Goal: Task Accomplishment & Management: Use online tool/utility

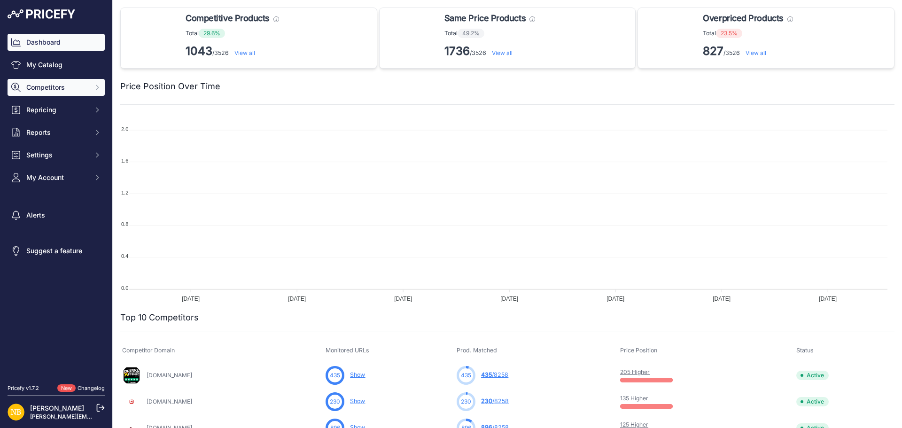
click at [94, 87] on icon "Sidebar" at bounding box center [98, 88] width 8 height 8
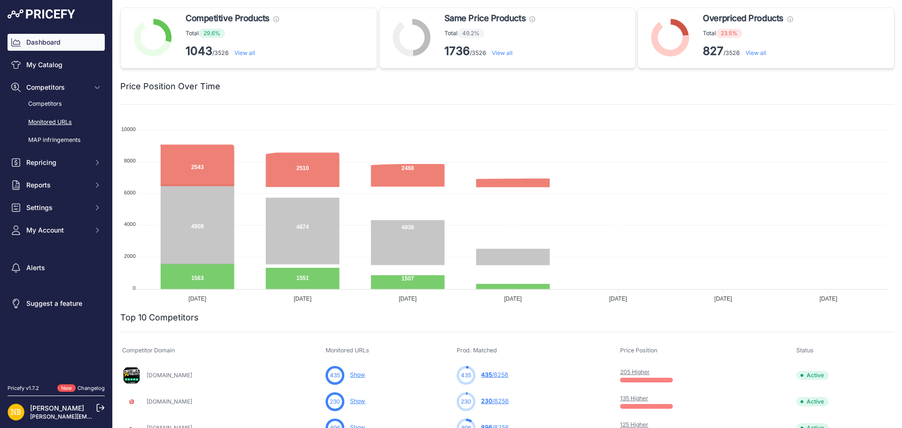
click at [64, 121] on link "Monitored URLs" at bounding box center [56, 122] width 97 height 16
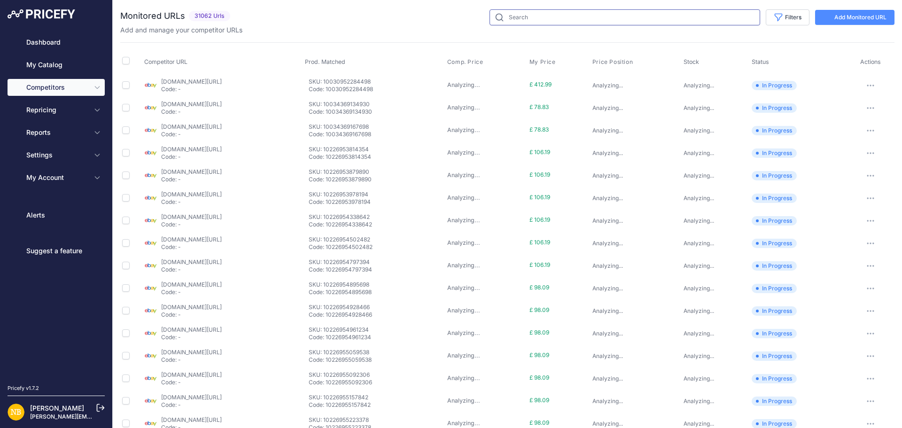
click at [539, 16] on input "text" at bounding box center [625, 17] width 271 height 16
paste input "9589934915922"
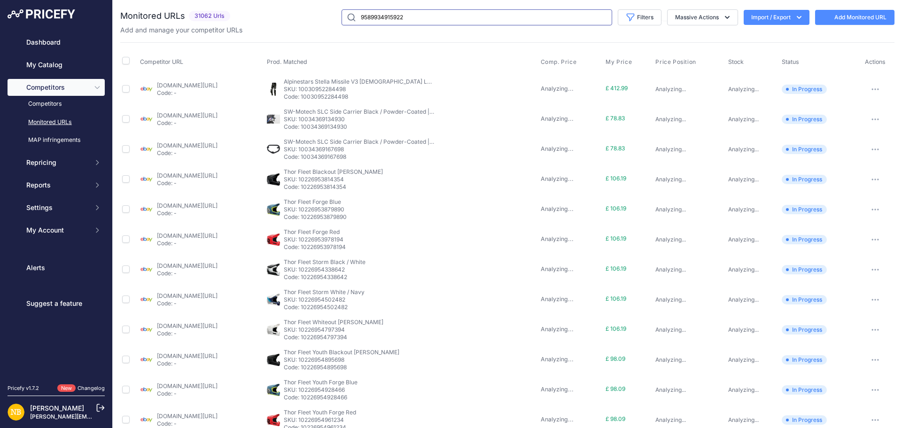
type input "9589934915922"
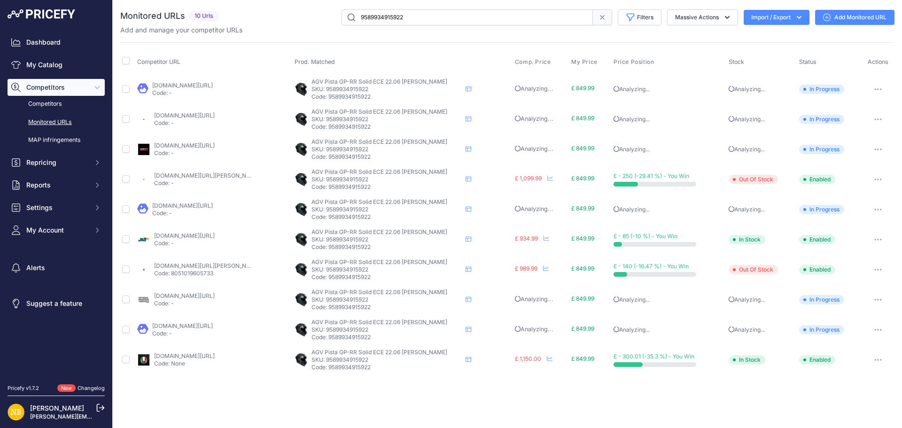
click at [175, 327] on link "[DOMAIN_NAME][URL]" at bounding box center [182, 325] width 61 height 7
click at [196, 176] on link "[DOMAIN_NAME][URL][PERSON_NAME]" at bounding box center [207, 175] width 106 height 7
click at [602, 17] on icon at bounding box center [603, 18] width 8 height 8
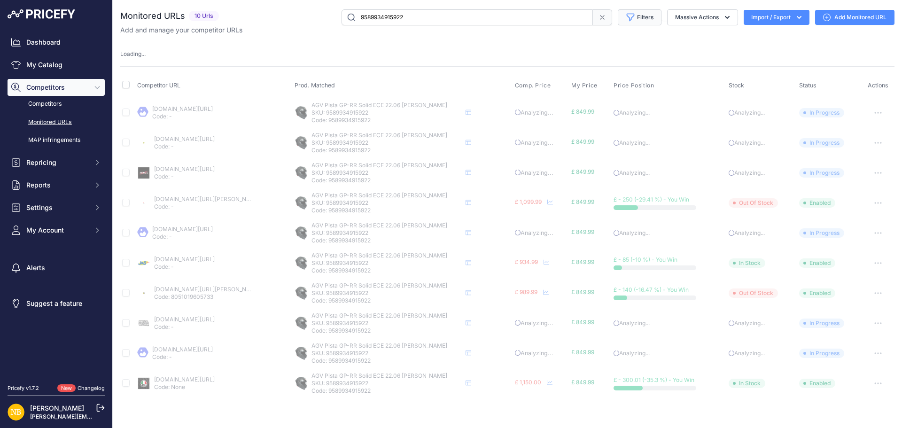
click at [646, 21] on button "Filters" at bounding box center [640, 17] width 44 height 16
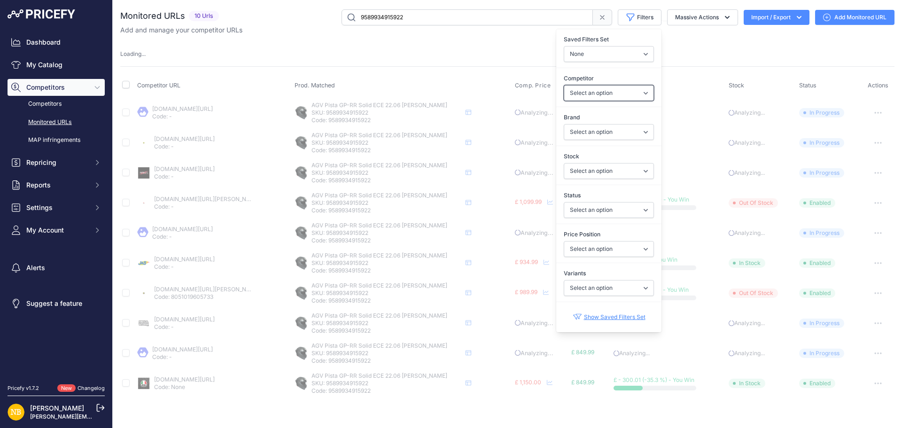
click at [589, 89] on select "Select an option [DOMAIN_NAME] [DOMAIN_NAME] [DOMAIN_NAME] [DOMAIN_NAME] [DOMAI…" at bounding box center [609, 93] width 90 height 16
select select "14905"
click at [564, 85] on select "Select an option [DOMAIN_NAME] [DOMAIN_NAME] [DOMAIN_NAME] [DOMAIN_NAME] [DOMAI…" at bounding box center [609, 93] width 90 height 16
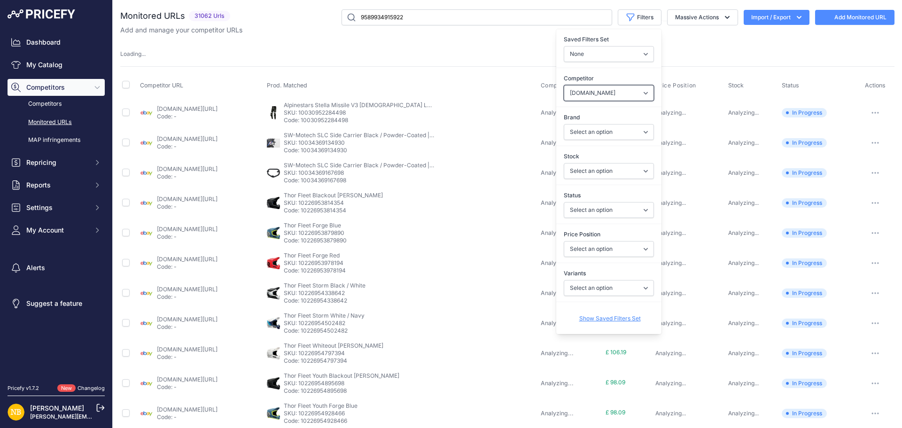
select select
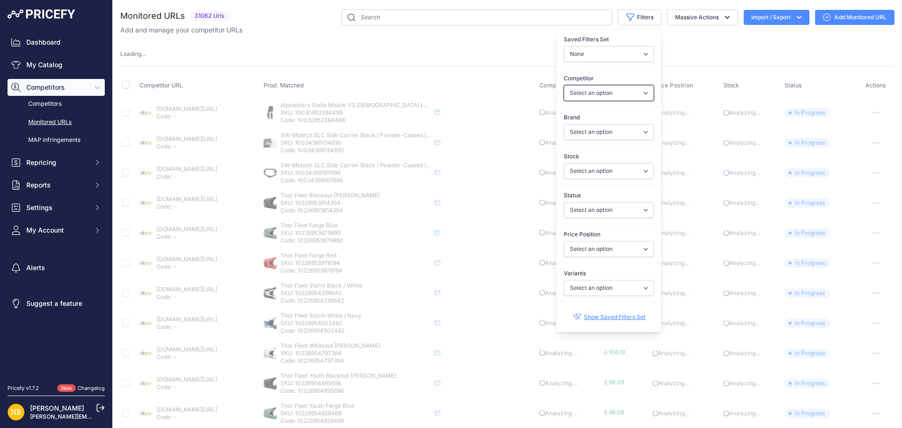
click at [578, 93] on select "Select an option [DOMAIN_NAME] [DOMAIN_NAME] [DOMAIN_NAME] [DOMAIN_NAME] [DOMAI…" at bounding box center [609, 93] width 90 height 16
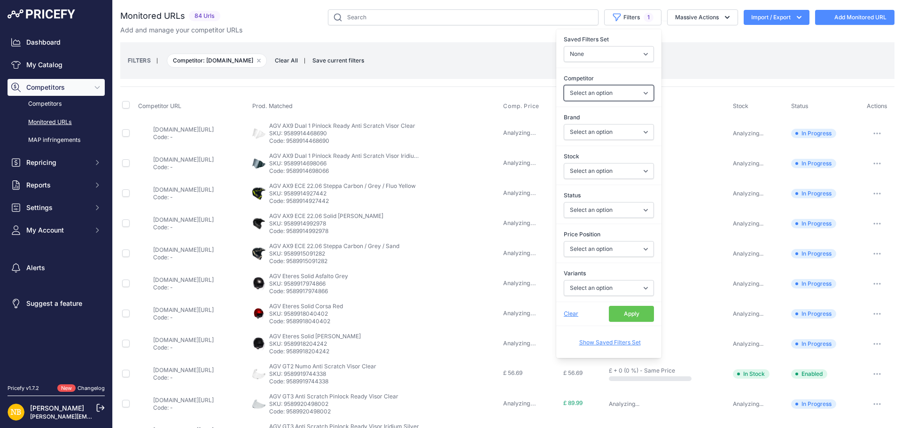
select select "14905"
click at [564, 85] on select "Select an option [DOMAIN_NAME] [DOMAIN_NAME] [DOMAIN_NAME] [DOMAIN_NAME] [DOMAI…" at bounding box center [609, 93] width 90 height 16
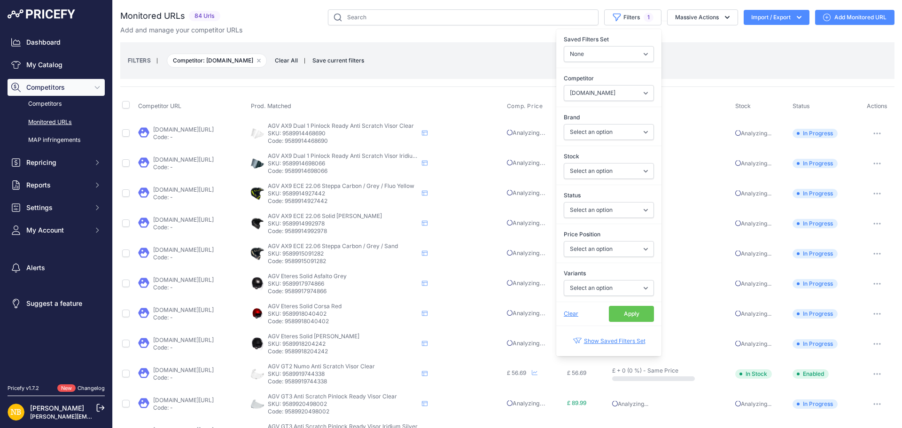
click at [613, 316] on button "Apply" at bounding box center [631, 314] width 45 height 16
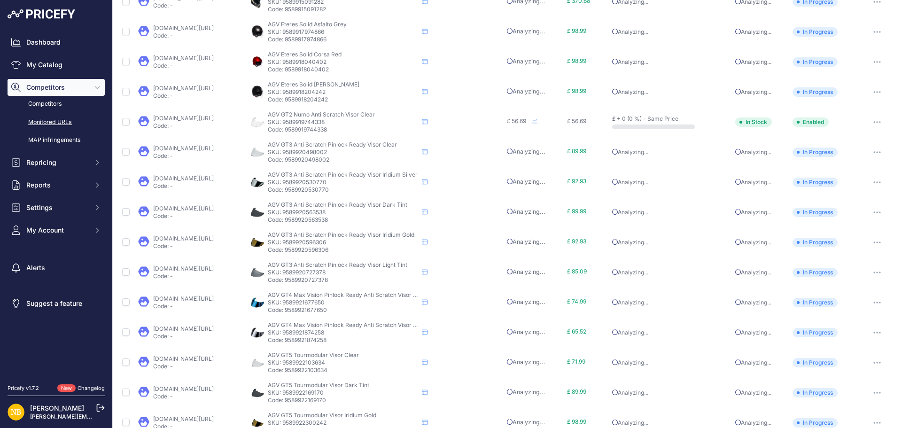
scroll to position [331, 0]
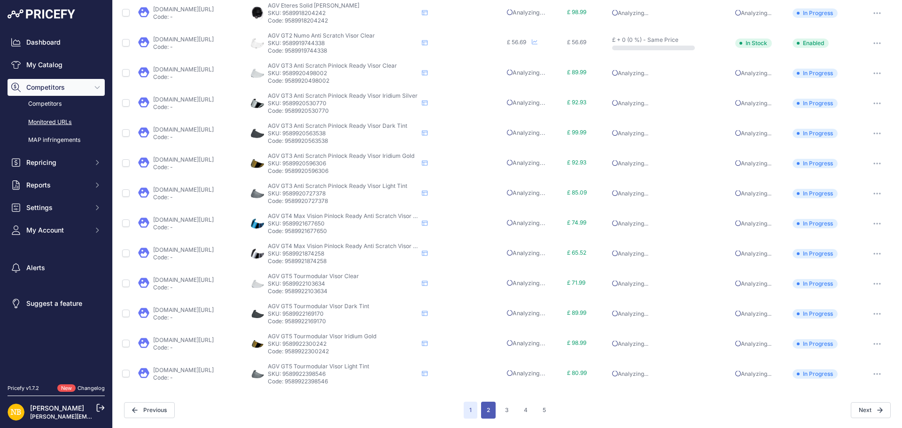
click at [492, 412] on button "2" at bounding box center [488, 410] width 15 height 17
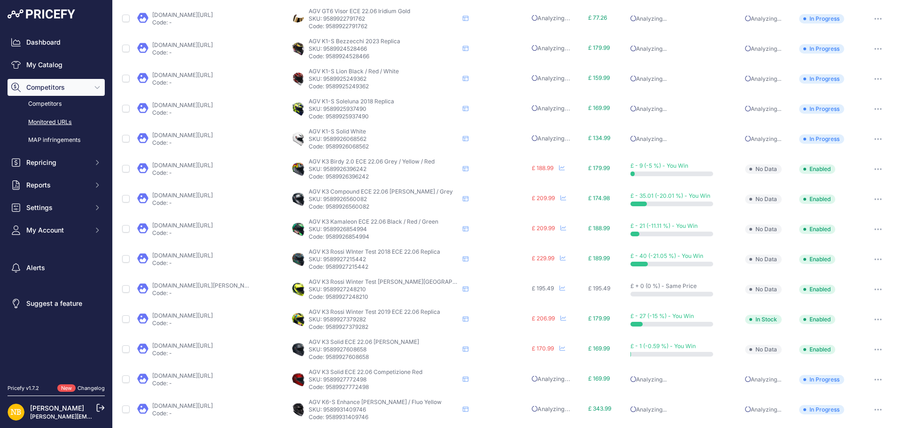
scroll to position [331, 0]
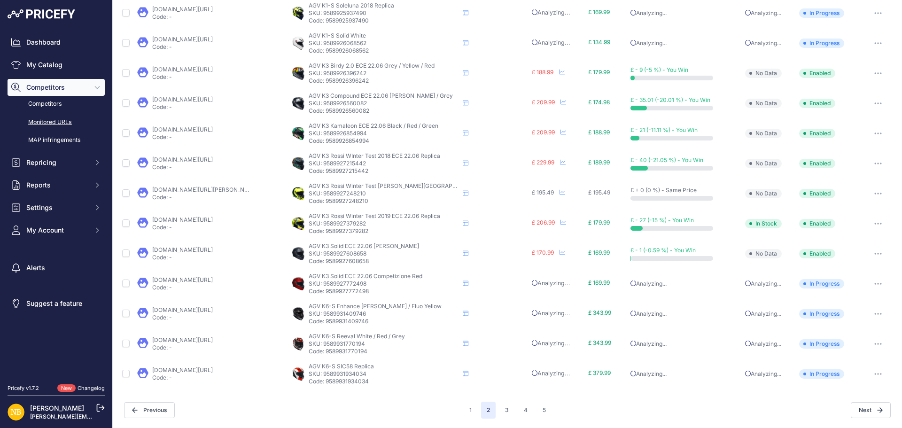
drag, startPoint x: 467, startPoint y: 408, endPoint x: 481, endPoint y: 402, distance: 15.1
click at [467, 408] on button "1" at bounding box center [471, 410] width 14 height 17
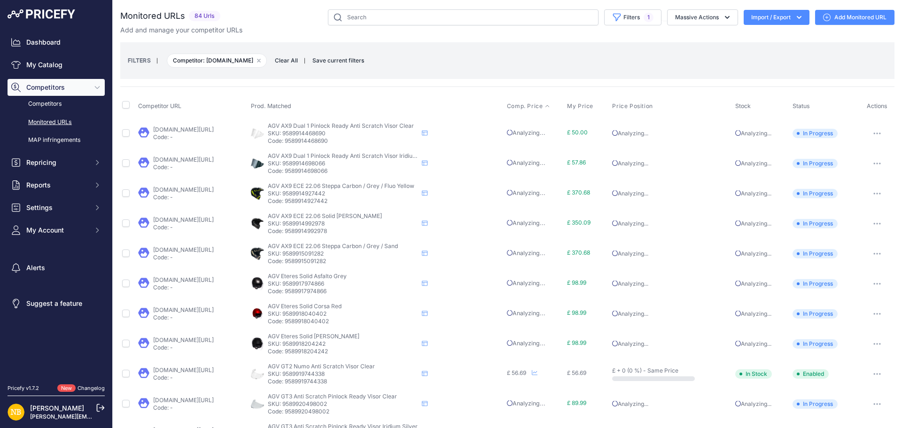
click at [543, 106] on span "Comp. Price" at bounding box center [525, 106] width 36 height 8
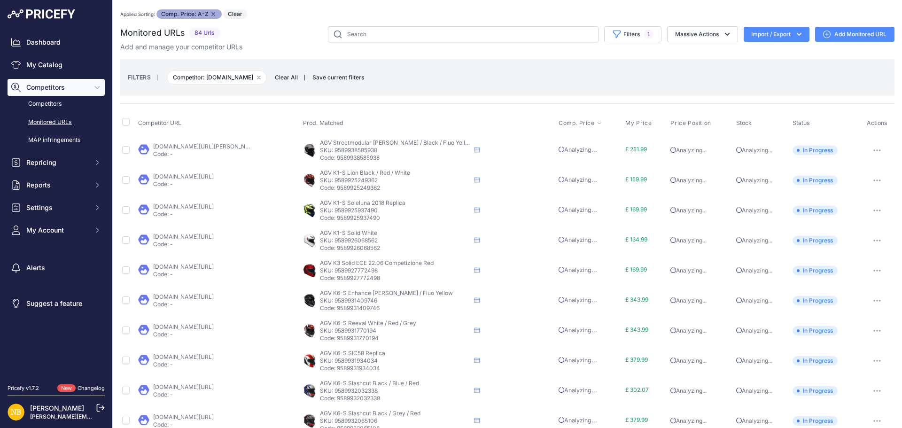
click at [577, 123] on span "Comp. Price" at bounding box center [577, 123] width 36 height 8
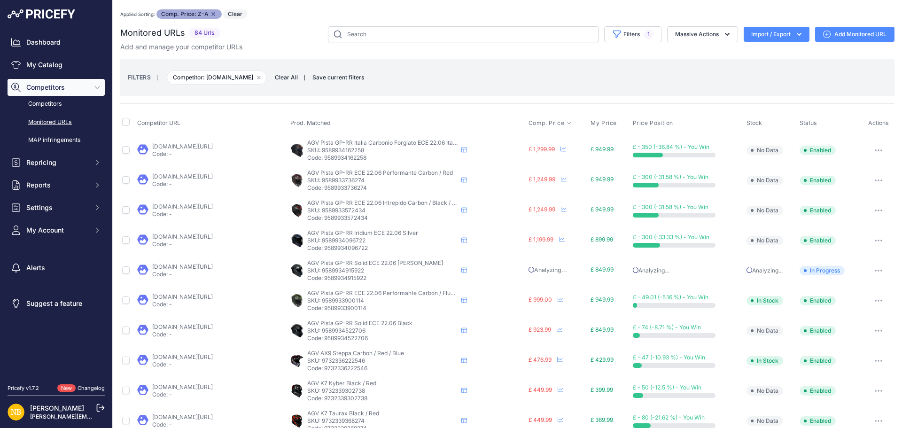
click at [213, 148] on link "[DOMAIN_NAME][URL]" at bounding box center [182, 146] width 61 height 7
click at [213, 296] on link "[DOMAIN_NAME][URL]" at bounding box center [182, 296] width 61 height 7
click at [177, 328] on link "[DOMAIN_NAME][URL]" at bounding box center [182, 326] width 61 height 7
